Goal: Find specific page/section: Find specific page/section

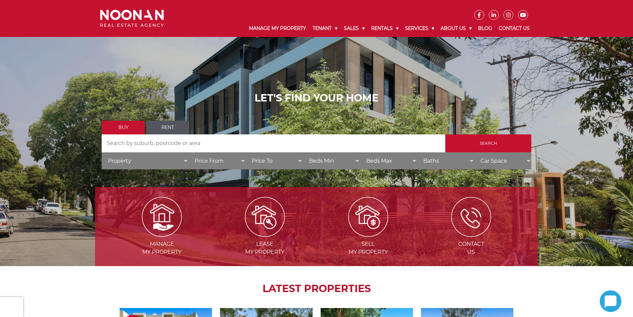
click at [173, 126] on link "Rent" at bounding box center [167, 128] width 43 height 14
